Goal: Contribute content: Add original content to the website for others to see

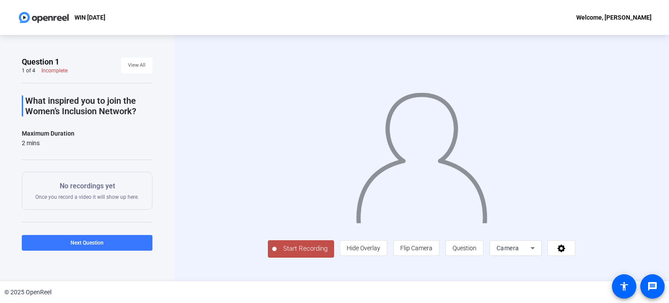
click at [277, 254] on span "Start Recording" at bounding box center [306, 249] width 58 height 10
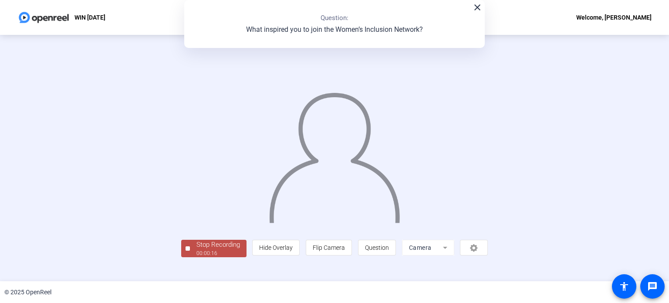
click at [333, 200] on img at bounding box center [334, 154] width 133 height 138
click at [197, 250] on div "Stop Recording" at bounding box center [219, 245] width 44 height 10
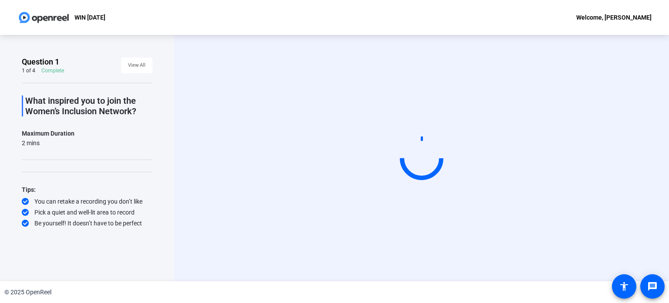
scroll to position [0, 0]
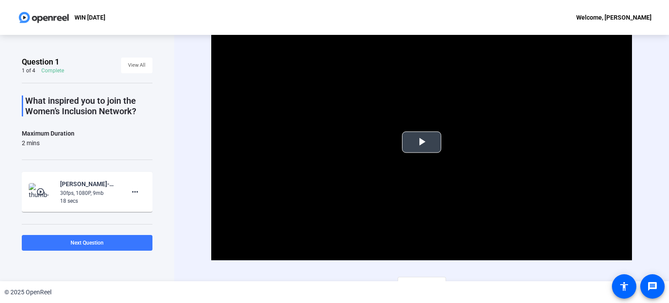
click at [422, 142] on span "Video Player" at bounding box center [422, 142] width 0 height 0
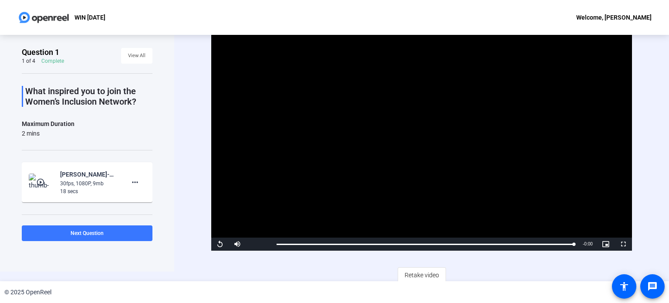
scroll to position [12, 0]
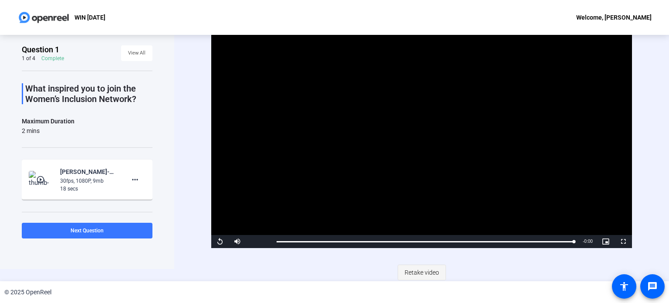
click at [407, 269] on span "Retake video" at bounding box center [422, 272] width 34 height 17
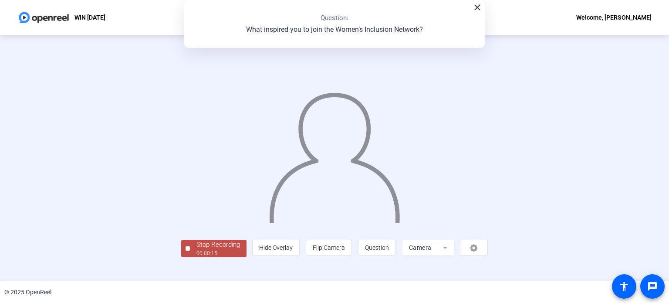
click at [339, 190] on img at bounding box center [334, 154] width 133 height 138
click at [197, 250] on div "Stop Recording" at bounding box center [219, 245] width 44 height 10
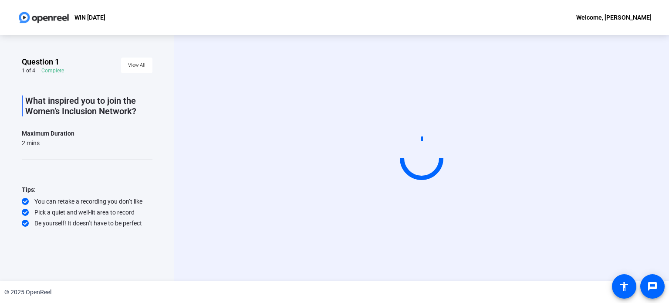
scroll to position [0, 0]
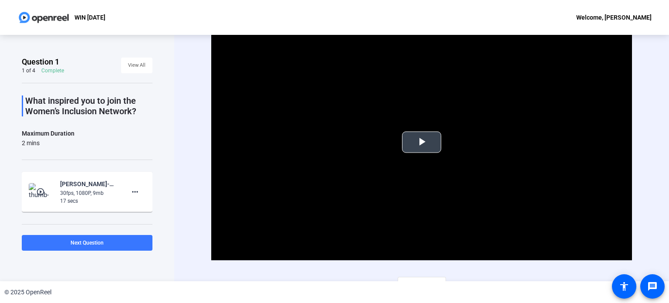
click at [422, 131] on button "Play Video" at bounding box center [421, 141] width 39 height 21
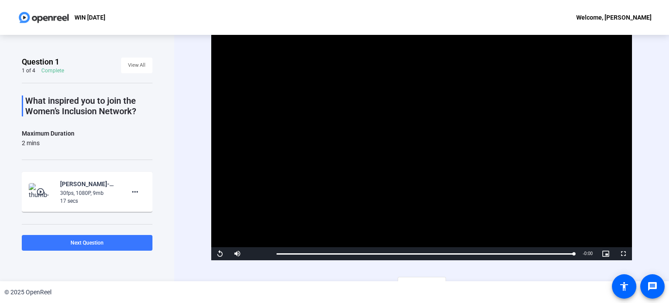
scroll to position [12, 0]
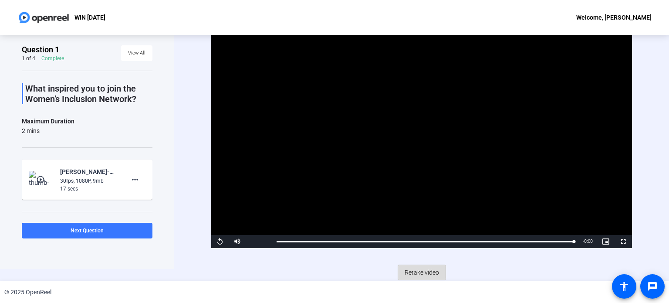
click at [414, 270] on span "Retake video" at bounding box center [422, 272] width 34 height 17
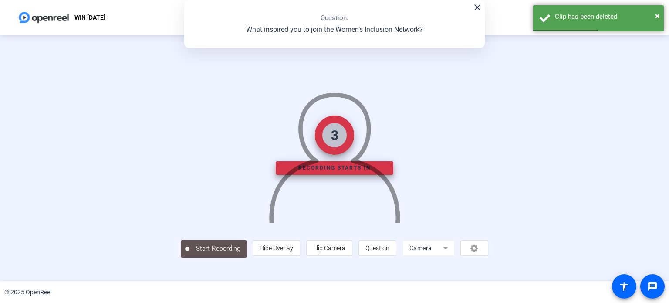
scroll to position [34, 0]
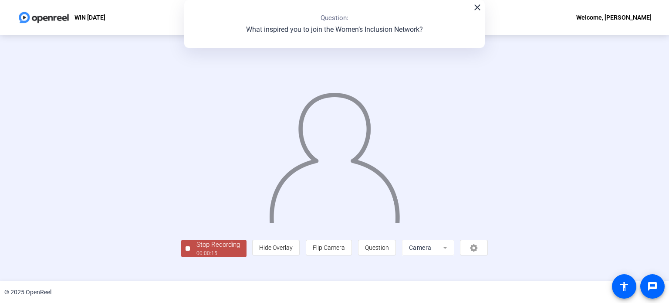
click at [197, 250] on div "Stop Recording" at bounding box center [219, 245] width 44 height 10
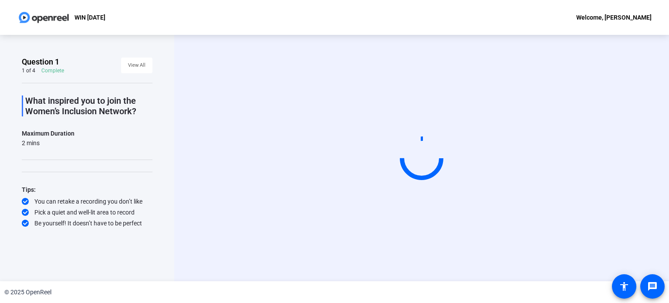
scroll to position [0, 0]
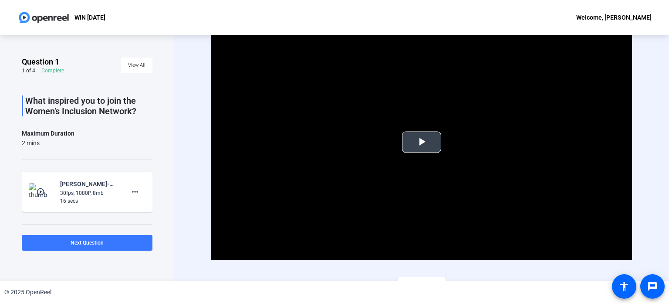
click at [422, 142] on span "Video Player" at bounding box center [422, 142] width 0 height 0
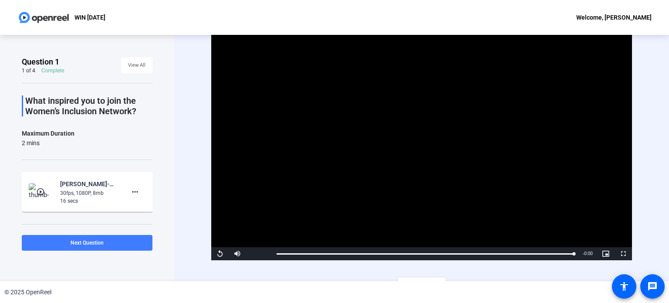
click at [84, 247] on span at bounding box center [87, 242] width 131 height 21
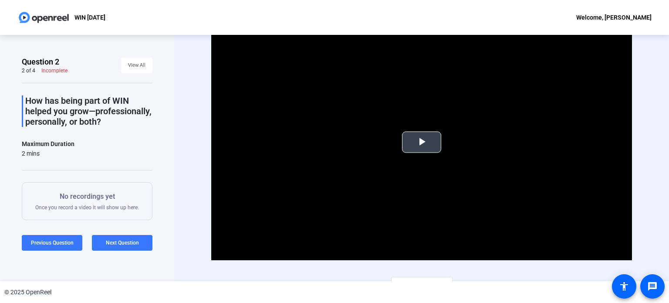
click at [422, 142] on span "Video Player" at bounding box center [422, 142] width 0 height 0
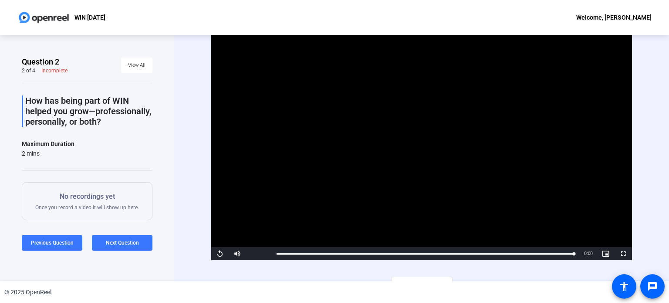
click at [90, 211] on div "No recordings yet Once you record a video it will show up here." at bounding box center [87, 201] width 104 height 20
click at [34, 242] on span "Previous Question" at bounding box center [52, 243] width 43 height 6
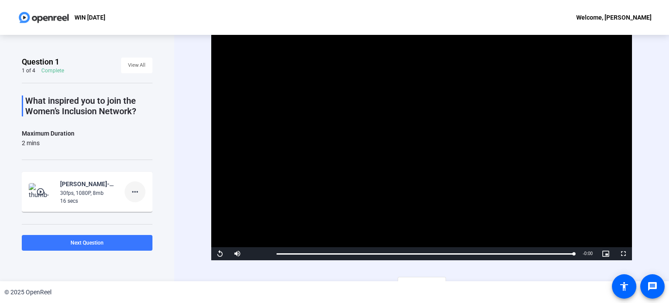
click at [131, 190] on mat-icon "more_horiz" at bounding box center [135, 191] width 10 height 10
click at [167, 183] on div at bounding box center [334, 151] width 669 height 303
click at [83, 242] on span "Next Question" at bounding box center [87, 243] width 33 height 6
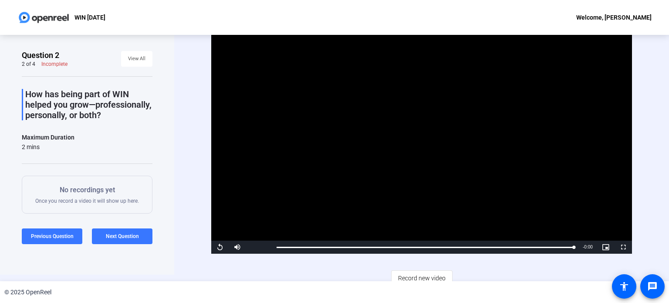
scroll to position [12, 0]
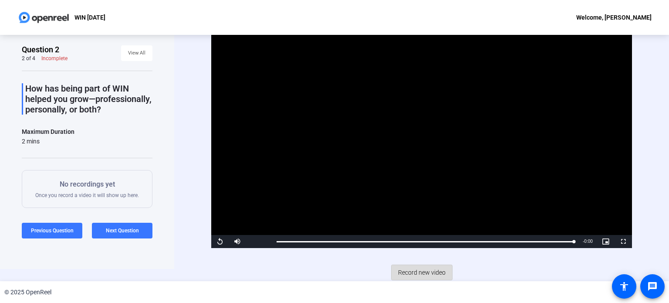
click at [421, 270] on span "Record new video" at bounding box center [421, 272] width 47 height 17
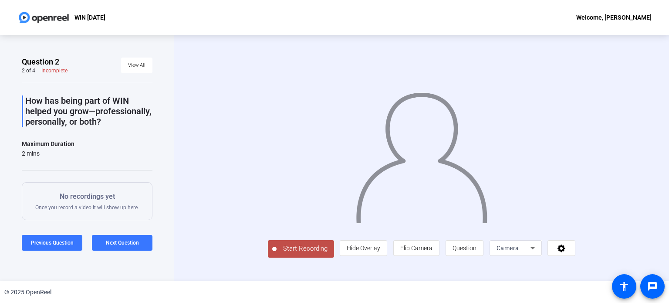
scroll to position [14, 0]
drag, startPoint x: 247, startPoint y: 258, endPoint x: 244, endPoint y: 270, distance: 13.1
click at [268, 258] on button "Start Recording" at bounding box center [301, 248] width 66 height 17
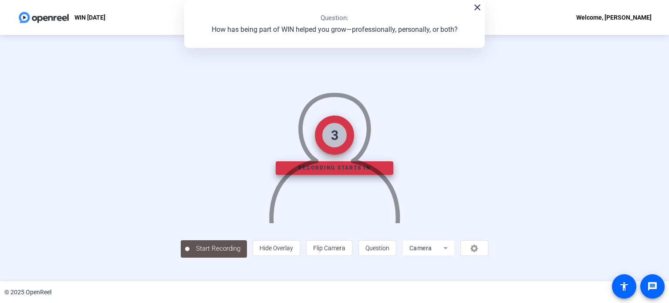
scroll to position [34, 0]
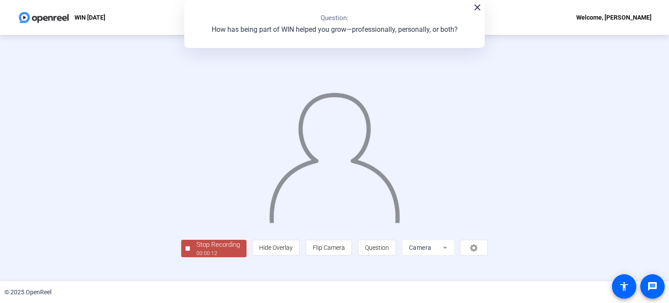
click at [197, 250] on div "Stop Recording" at bounding box center [219, 245] width 44 height 10
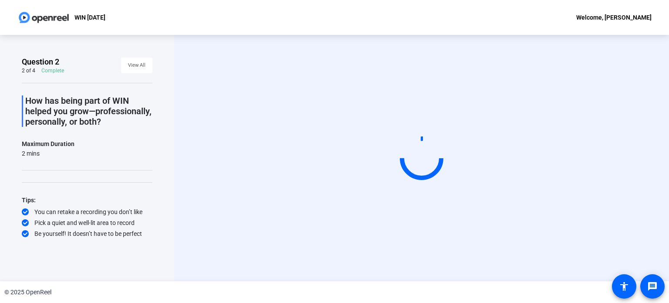
scroll to position [0, 0]
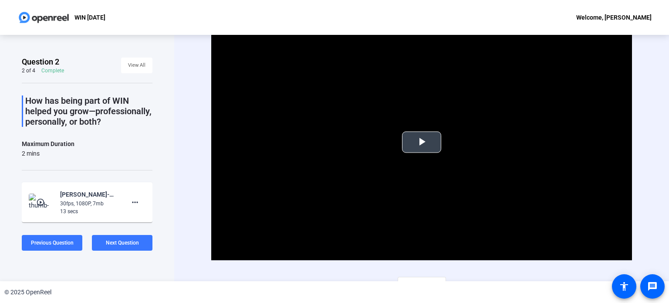
click at [422, 142] on span "Video Player" at bounding box center [422, 142] width 0 height 0
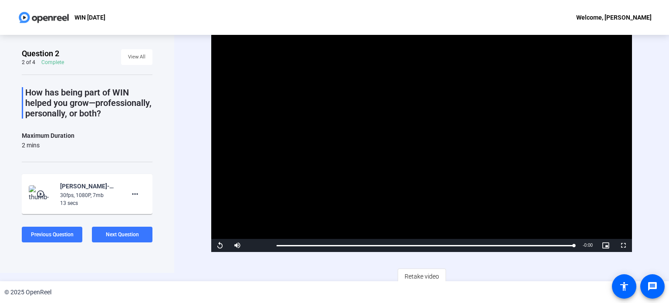
scroll to position [12, 0]
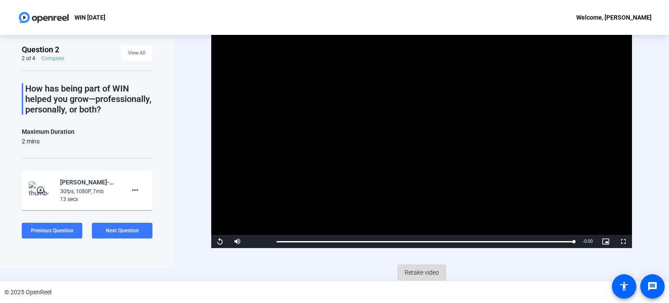
click at [405, 271] on span "Retake video" at bounding box center [422, 272] width 34 height 17
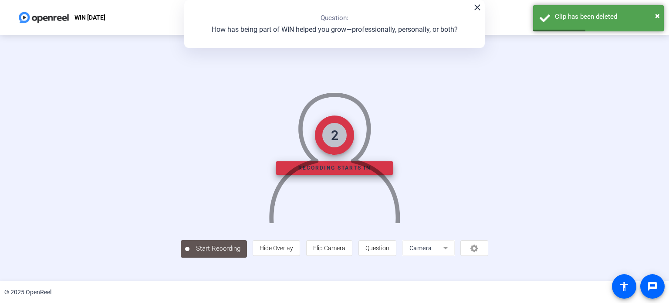
scroll to position [34, 0]
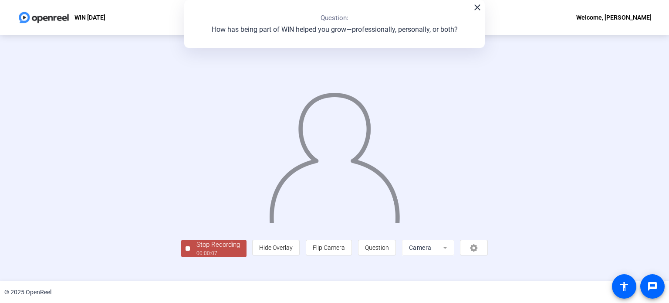
click at [197, 250] on div "Stop Recording" at bounding box center [219, 245] width 44 height 10
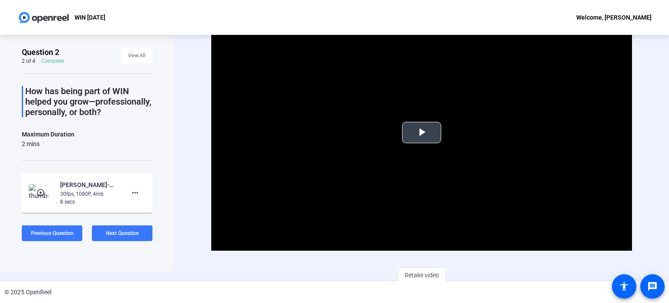
scroll to position [12, 0]
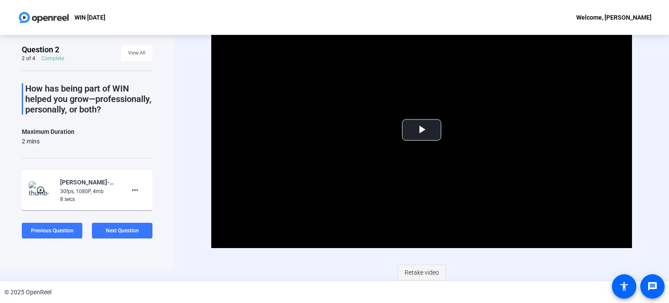
click at [417, 267] on span "Retake video" at bounding box center [422, 272] width 34 height 17
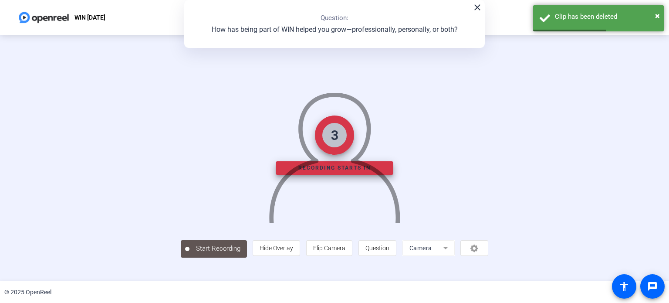
scroll to position [34, 0]
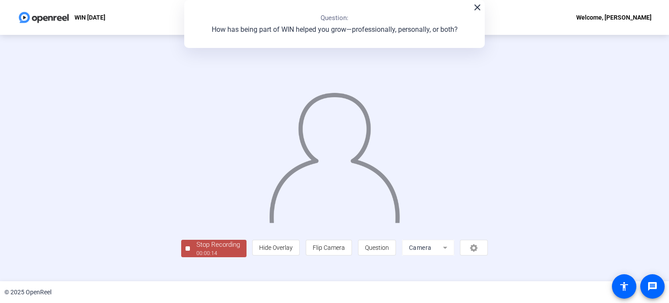
click at [197, 257] on div "00:00:14" at bounding box center [219, 253] width 44 height 8
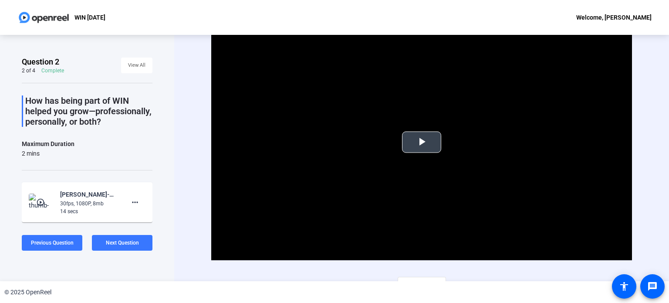
scroll to position [12, 0]
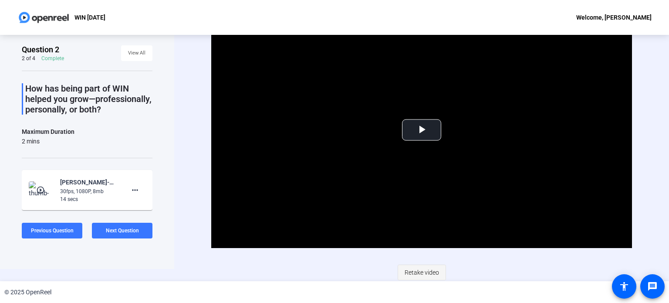
click at [415, 272] on span "Retake video" at bounding box center [422, 272] width 34 height 17
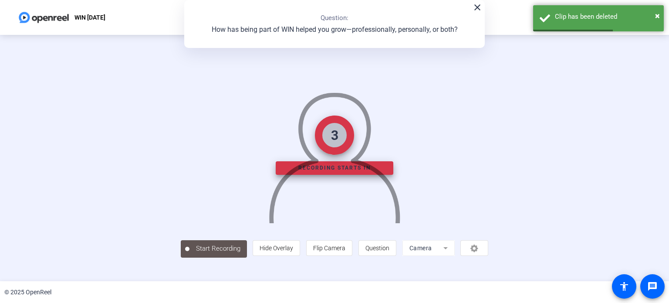
scroll to position [34, 0]
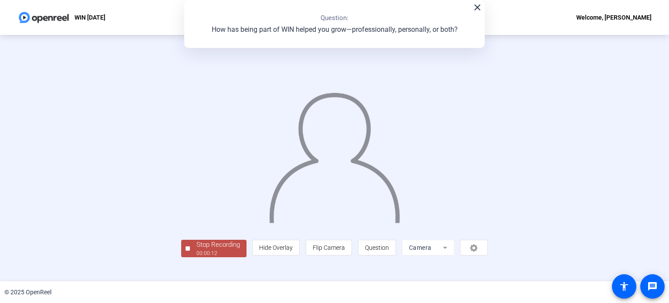
click at [197, 250] on div "Stop Recording" at bounding box center [219, 245] width 44 height 10
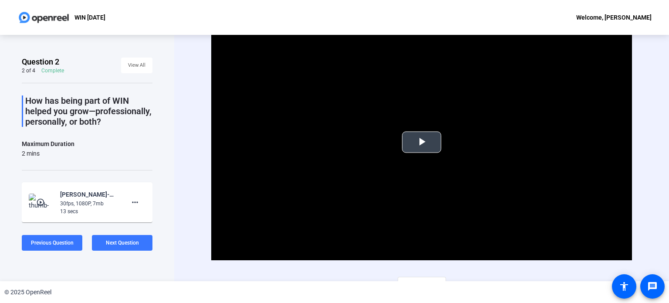
click at [422, 142] on span "Video Player" at bounding box center [422, 142] width 0 height 0
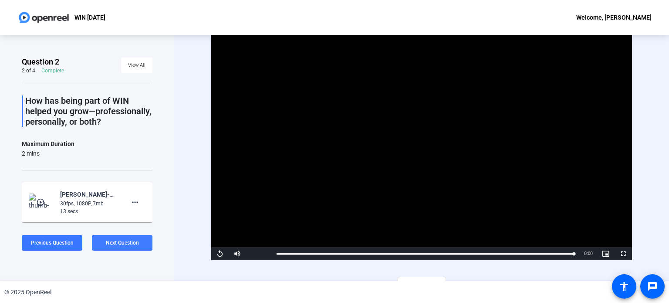
click at [122, 243] on span "Next Question" at bounding box center [122, 243] width 33 height 6
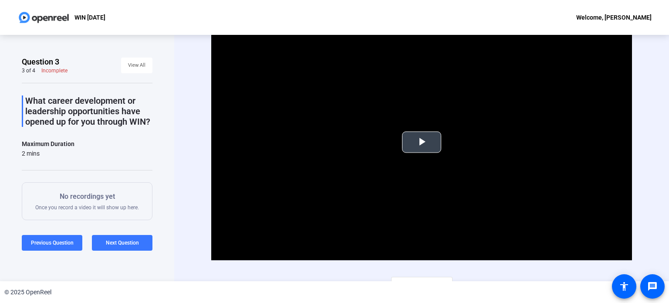
scroll to position [12, 0]
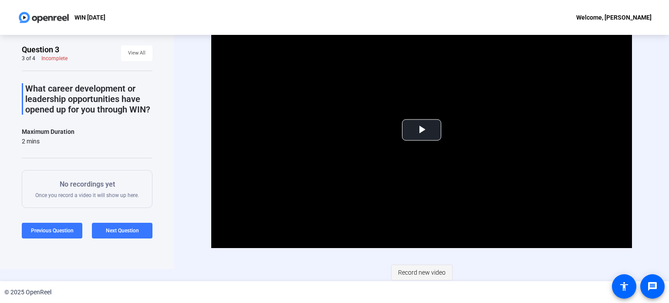
click at [408, 266] on span "Record new video" at bounding box center [421, 272] width 47 height 17
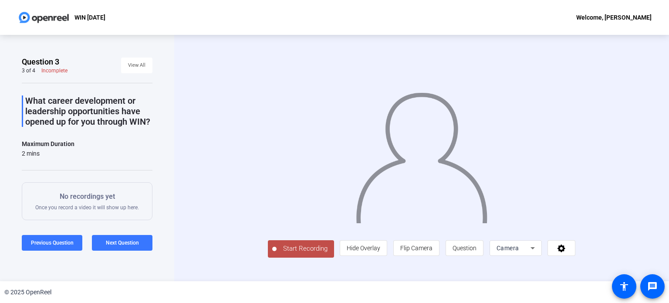
scroll to position [14, 0]
click at [277, 254] on span "Start Recording" at bounding box center [306, 249] width 58 height 10
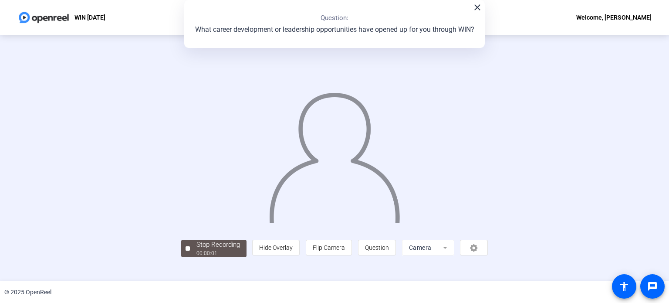
scroll to position [34, 0]
click at [197, 250] on div "Stop Recording" at bounding box center [219, 245] width 44 height 10
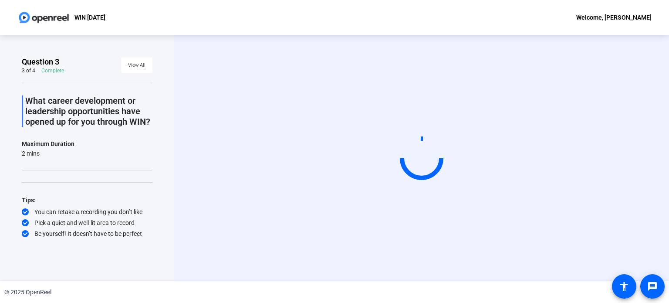
scroll to position [0, 0]
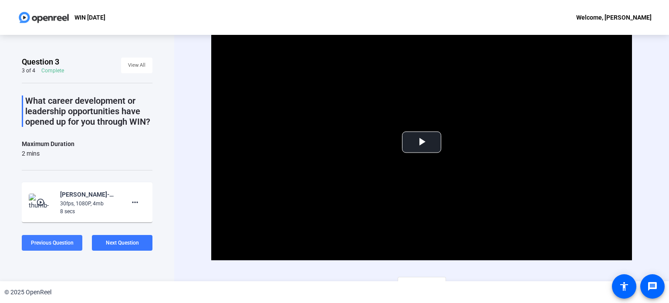
click at [46, 243] on span "Previous Question" at bounding box center [52, 243] width 43 height 6
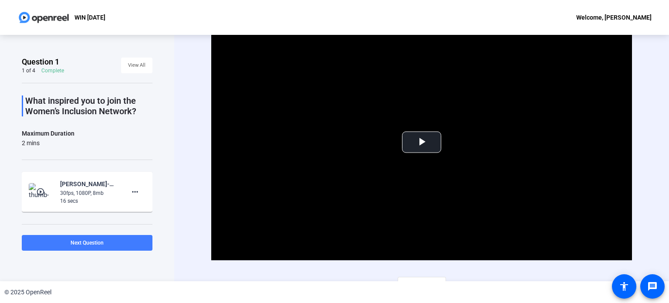
click at [85, 245] on span "Next Question" at bounding box center [87, 243] width 33 height 6
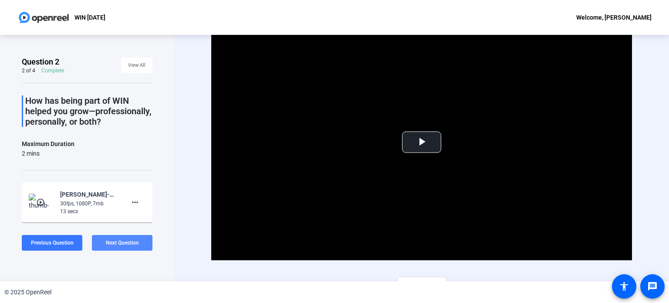
click at [112, 245] on span "Next Question" at bounding box center [122, 243] width 33 height 6
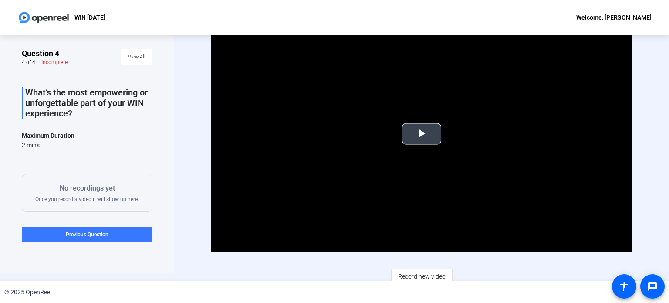
scroll to position [12, 0]
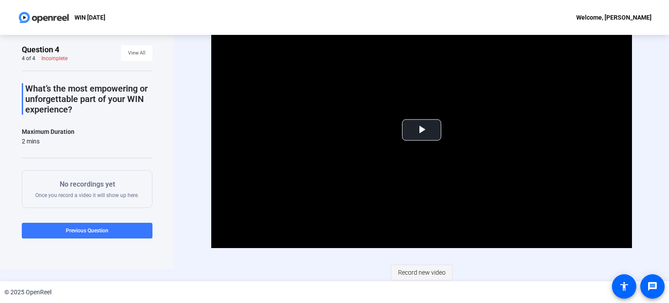
click at [416, 266] on span "Record new video" at bounding box center [421, 272] width 47 height 17
click at [420, 268] on span "Record new video" at bounding box center [421, 272] width 47 height 17
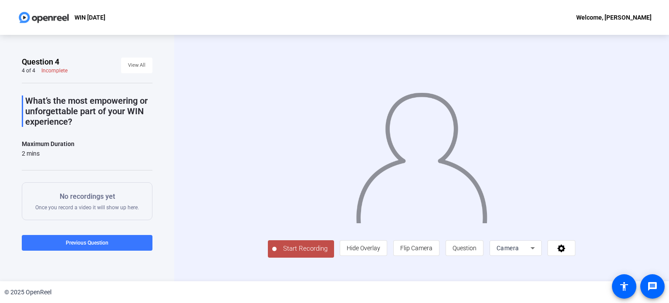
scroll to position [14, 0]
click at [277, 254] on span "Start Recording" at bounding box center [306, 249] width 58 height 10
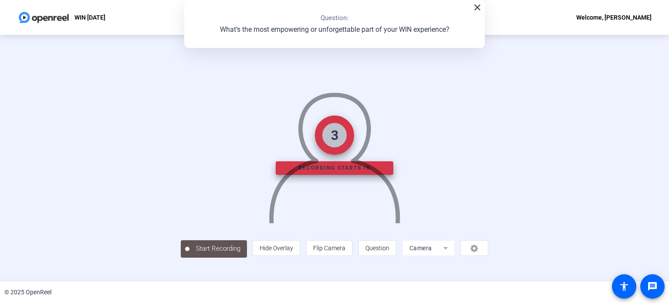
scroll to position [34, 0]
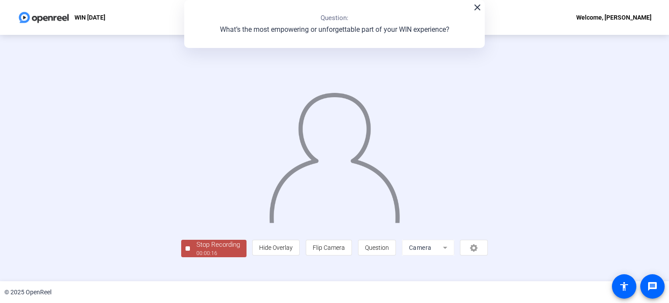
click at [197, 250] on div "Stop Recording" at bounding box center [219, 245] width 44 height 10
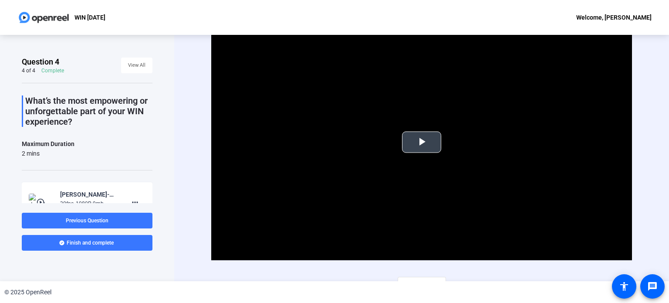
click at [422, 142] on span "Video Player" at bounding box center [422, 142] width 0 height 0
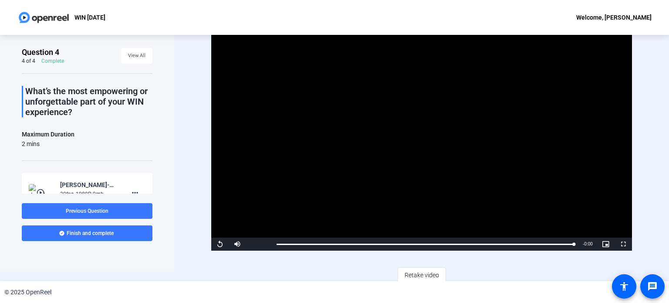
scroll to position [12, 0]
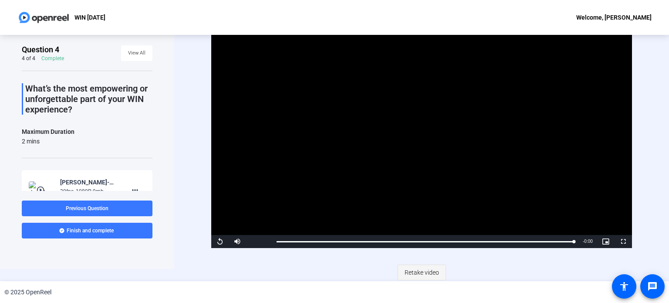
click at [424, 267] on span "Retake video" at bounding box center [422, 272] width 34 height 17
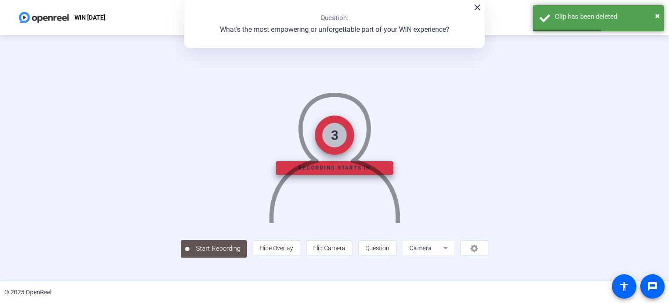
scroll to position [34, 0]
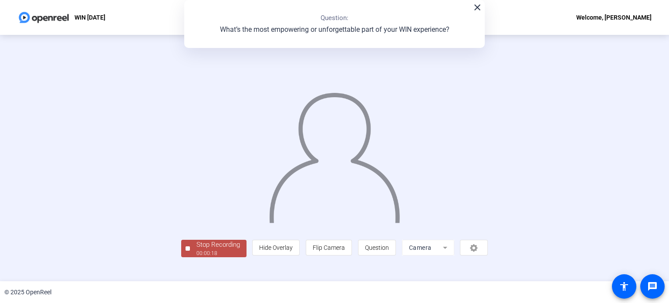
click at [197, 257] on div "00:00:18" at bounding box center [219, 253] width 44 height 8
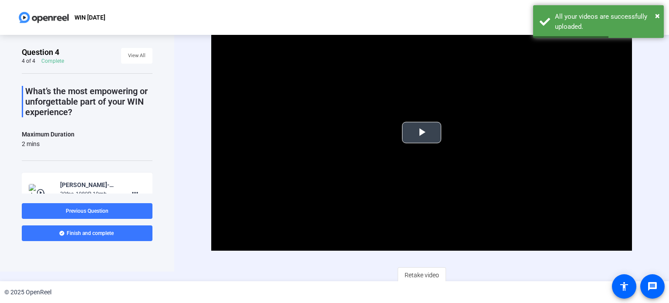
scroll to position [12, 0]
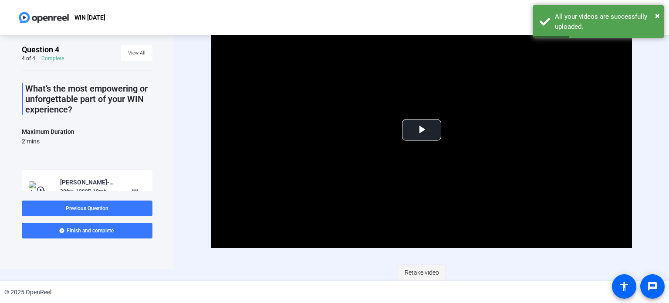
click at [416, 268] on span "Retake video" at bounding box center [422, 272] width 34 height 17
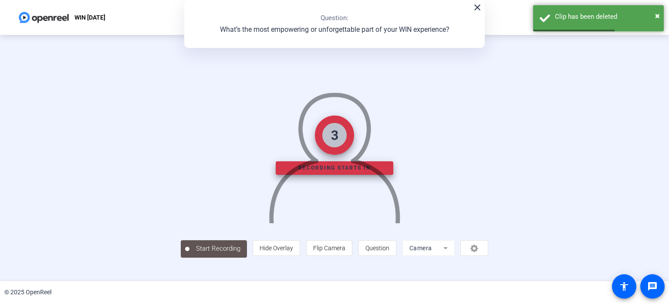
scroll to position [34, 0]
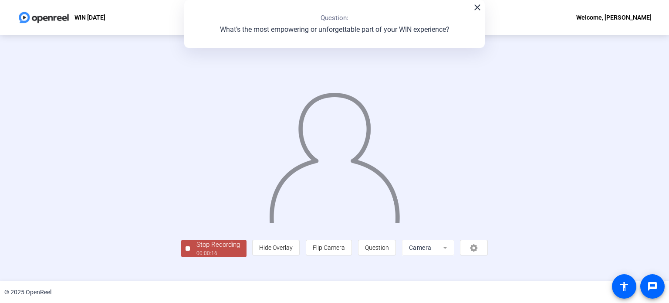
click at [197, 250] on div "Stop Recording" at bounding box center [219, 245] width 44 height 10
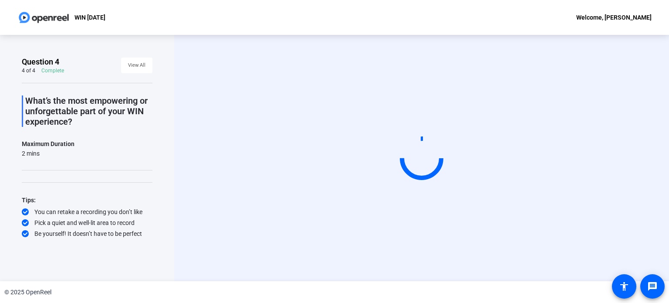
scroll to position [0, 0]
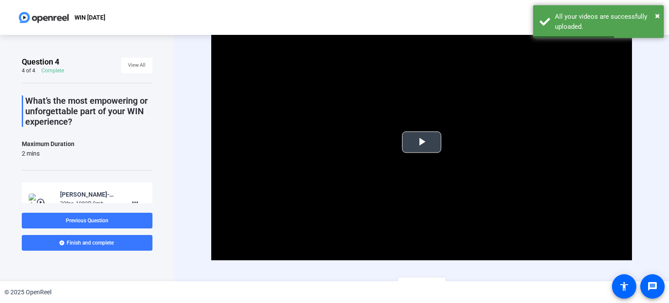
click at [422, 142] on span "Video Player" at bounding box center [422, 142] width 0 height 0
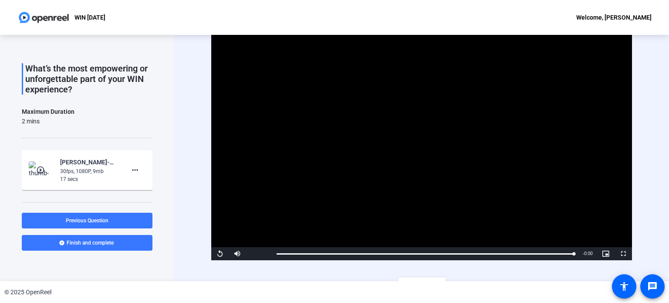
scroll to position [86, 0]
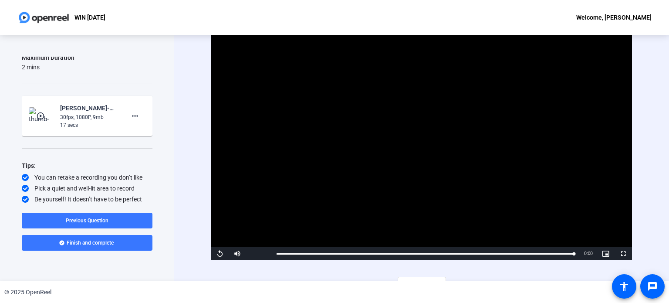
click at [440, 137] on video "Video Player" at bounding box center [421, 142] width 421 height 237
click at [88, 242] on span "Finish and complete" at bounding box center [90, 242] width 47 height 7
